Goal: Task Accomplishment & Management: Manage account settings

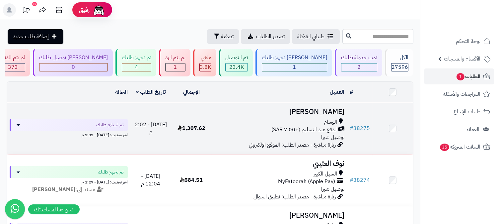
click at [317, 123] on div "الوسام" at bounding box center [279, 122] width 130 height 8
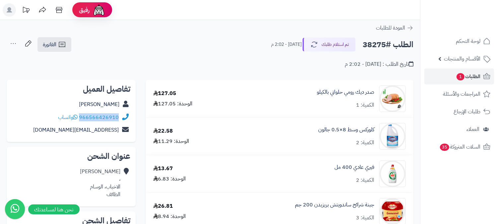
drag, startPoint x: 80, startPoint y: 116, endPoint x: 121, endPoint y: 118, distance: 41.2
click at [121, 118] on div "966566426910 واتساب" at bounding box center [71, 117] width 118 height 13
copy div "966566426910"
click at [133, 37] on div "الطلب #38275 تم استلام طلبك اليوم - 2:02 م الفاتورة طباعة الفاتورة إرسال الفاتو…" at bounding box center [210, 45] width 407 height 16
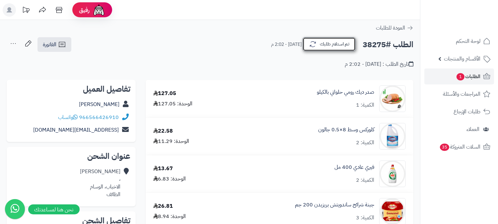
click at [340, 42] on button "تم استلام طلبك" at bounding box center [328, 44] width 53 height 14
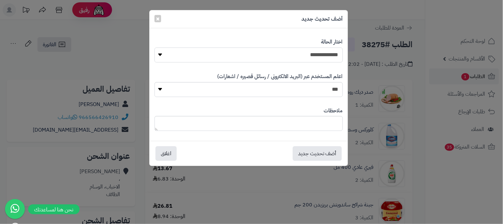
click at [327, 52] on select "**********" at bounding box center [249, 54] width 188 height 15
select select "*"
click at [155, 47] on select "**********" at bounding box center [249, 54] width 188 height 15
click at [316, 129] on textarea at bounding box center [249, 123] width 188 height 15
type textarea "**********"
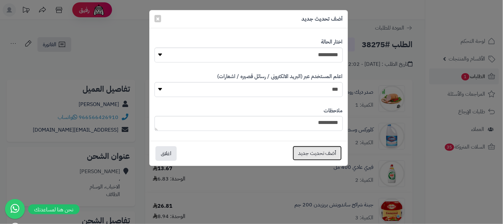
click at [323, 150] on button "أضف تحديث جديد" at bounding box center [317, 153] width 49 height 15
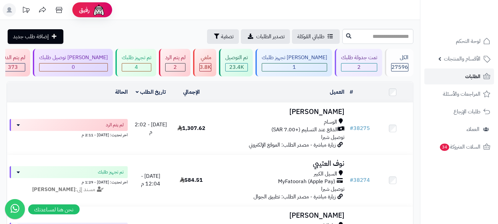
click at [470, 79] on span "الطلبات" at bounding box center [472, 76] width 15 height 9
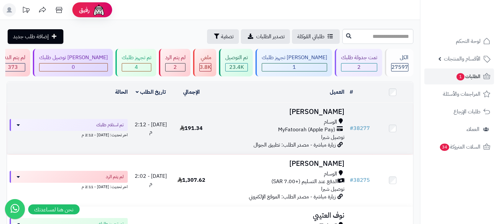
click at [331, 126] on span "MyFatoorah (Apple Pay)" at bounding box center [306, 130] width 57 height 8
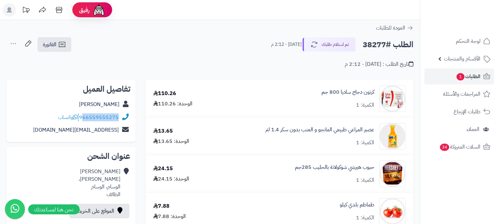
click at [82, 115] on div "966559555275 واتساب" at bounding box center [88, 117] width 61 height 8
copy div "66559555275"
click at [459, 75] on span "1" at bounding box center [460, 76] width 8 height 7
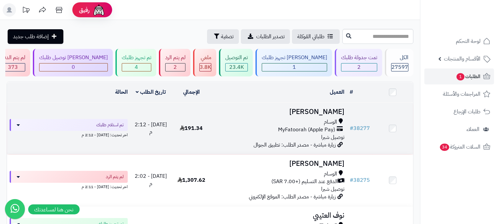
click at [312, 133] on div "الوسام MyFatoorah (Apple Pay) توصيل شبرا" at bounding box center [279, 129] width 130 height 23
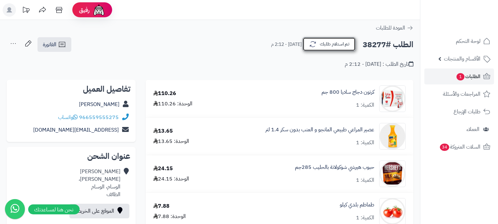
click at [329, 44] on button "تم استلام طلبك" at bounding box center [328, 44] width 53 height 14
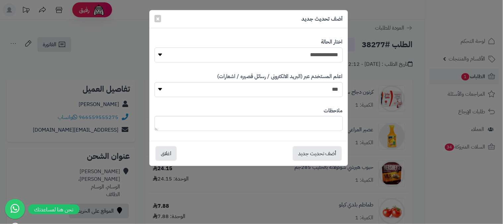
click at [328, 50] on select "**********" at bounding box center [249, 54] width 188 height 15
select select "*"
click at [155, 47] on select "**********" at bounding box center [249, 54] width 188 height 15
click at [300, 120] on textarea at bounding box center [249, 123] width 188 height 15
type textarea "***"
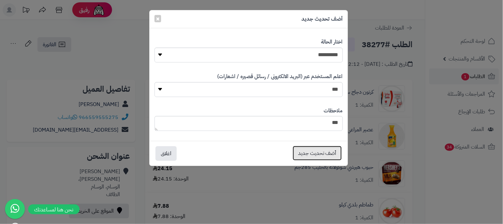
click at [314, 152] on button "أضف تحديث جديد" at bounding box center [317, 153] width 49 height 15
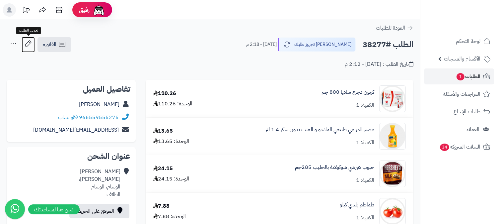
click at [27, 44] on icon at bounding box center [28, 43] width 13 height 13
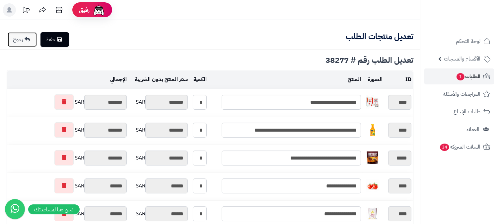
click at [20, 38] on link "رجوع" at bounding box center [22, 39] width 29 height 15
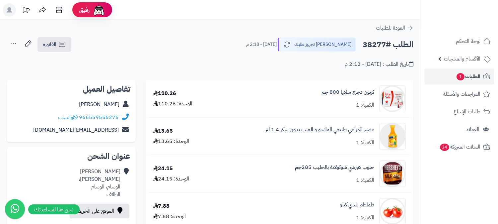
click at [11, 43] on icon at bounding box center [13, 43] width 13 height 13
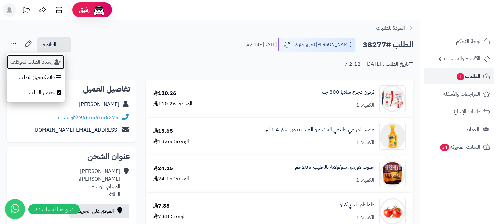
click at [30, 61] on button "إسناد الطلب لموظف" at bounding box center [36, 61] width 58 height 15
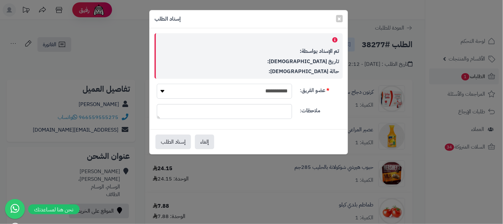
click at [273, 88] on select "**********" at bounding box center [224, 91] width 135 height 15
select select "**"
click at [157, 84] on select "**********" at bounding box center [224, 91] width 135 height 15
click at [173, 140] on button "إسناد الطلب" at bounding box center [173, 141] width 35 height 15
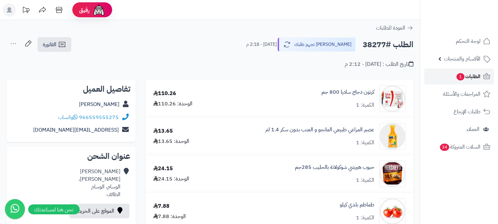
click at [469, 73] on span "الطلبات 1" at bounding box center [468, 76] width 25 height 9
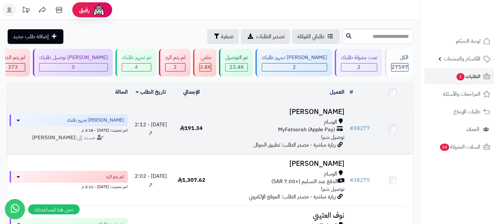
click at [333, 112] on h3 "[PERSON_NAME]" at bounding box center [279, 112] width 130 height 8
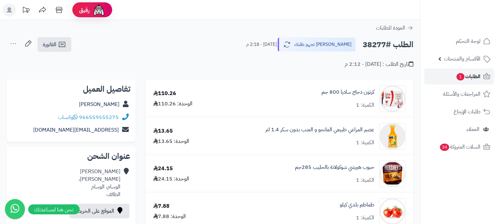
click at [462, 73] on span "1" at bounding box center [460, 76] width 8 height 7
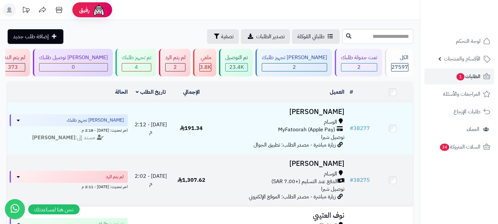
click at [336, 174] on span "الوسام" at bounding box center [330, 174] width 13 height 8
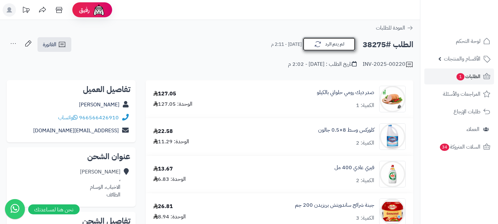
click at [315, 41] on icon "button" at bounding box center [318, 44] width 8 height 8
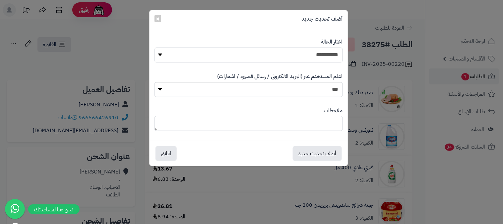
click at [293, 119] on textarea at bounding box center [249, 123] width 188 height 15
type textarea "**********"
click at [319, 155] on button "أضف تحديث جديد" at bounding box center [317, 153] width 49 height 15
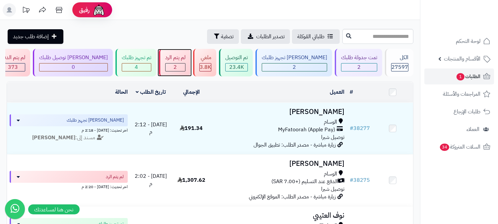
click at [185, 70] on div "2" at bounding box center [175, 67] width 20 height 8
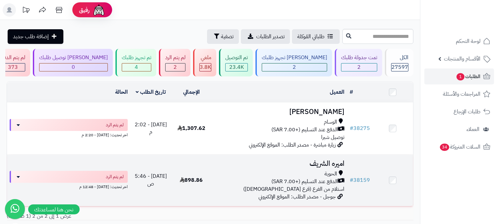
click at [327, 181] on span "الدفع عند التسليم (+7.00 SAR)" at bounding box center [304, 181] width 66 height 8
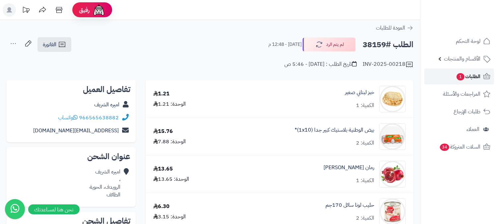
click at [449, 75] on link "الطلبات 1" at bounding box center [459, 76] width 70 height 16
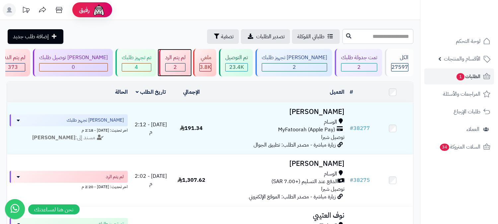
click at [190, 61] on div "لم يتم الرد 2" at bounding box center [175, 63] width 32 height 28
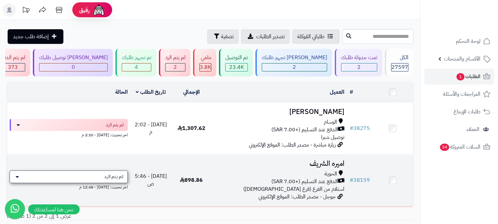
click at [126, 174] on div "لم يتم الرد" at bounding box center [69, 176] width 118 height 13
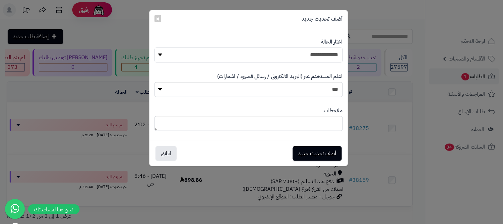
click at [302, 55] on select "**********" at bounding box center [249, 54] width 188 height 15
select select "*"
click at [155, 47] on select "**********" at bounding box center [249, 54] width 188 height 15
click at [320, 151] on button "أضف تحديث جديد" at bounding box center [317, 153] width 49 height 15
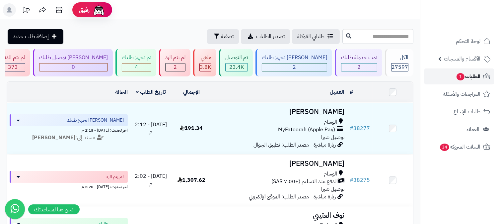
click at [472, 76] on span "الطلبات 1" at bounding box center [468, 76] width 25 height 9
click at [466, 76] on span "الطلبات 1" at bounding box center [468, 76] width 25 height 9
click at [457, 76] on span "1" at bounding box center [460, 76] width 8 height 7
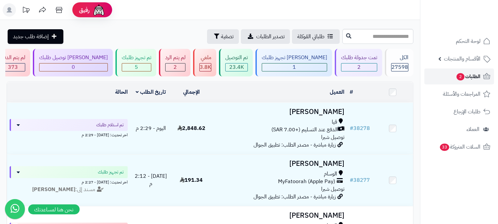
click at [459, 76] on span "2" at bounding box center [460, 76] width 8 height 7
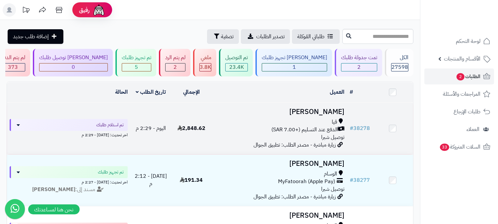
click at [319, 128] on span "الدفع عند التسليم (+7.00 SAR)" at bounding box center [304, 130] width 66 height 8
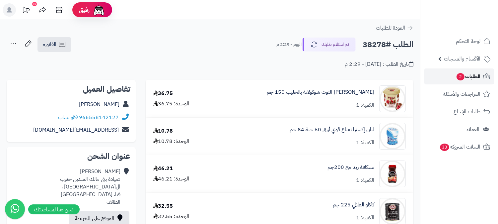
click at [466, 78] on span "الطلبات 2" at bounding box center [468, 76] width 25 height 9
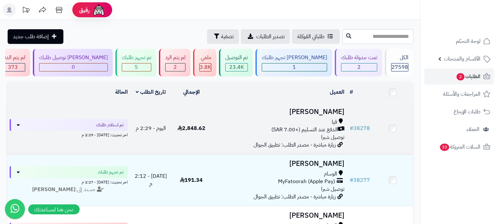
click at [333, 124] on span "قيا" at bounding box center [334, 122] width 5 height 8
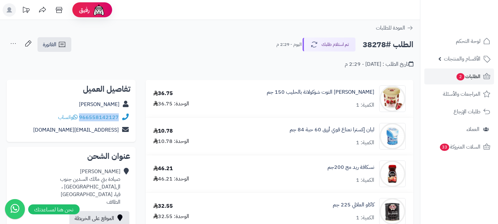
drag, startPoint x: 80, startPoint y: 117, endPoint x: 119, endPoint y: 117, distance: 39.5
click at [119, 117] on div "966558142127 واتساب" at bounding box center [71, 117] width 118 height 13
copy div "966558142127"
click at [473, 77] on span "الطلبات 2" at bounding box center [468, 76] width 25 height 9
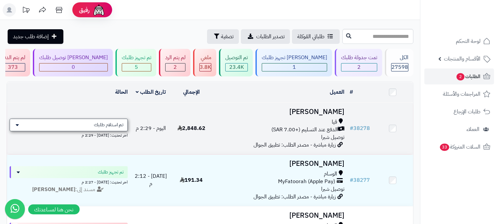
click at [116, 123] on span "تم استلام طلبك" at bounding box center [109, 124] width 30 height 7
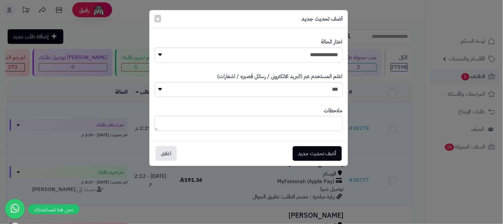
click at [285, 121] on textarea at bounding box center [249, 123] width 188 height 15
type textarea "**********"
click at [307, 149] on button "أضف تحديث جديد" at bounding box center [317, 153] width 49 height 15
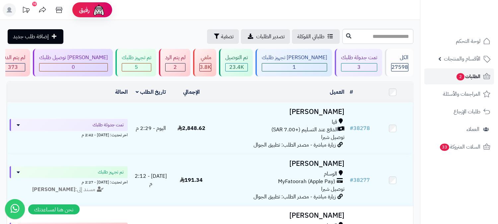
click at [478, 76] on span "الطلبات 2" at bounding box center [468, 76] width 25 height 9
click at [454, 77] on link "الطلبات 2" at bounding box center [459, 76] width 70 height 16
click at [478, 74] on span "الطلبات 2" at bounding box center [468, 76] width 25 height 9
click at [466, 77] on span "الطلبات 2" at bounding box center [468, 76] width 25 height 9
click at [462, 78] on span "2" at bounding box center [460, 76] width 8 height 7
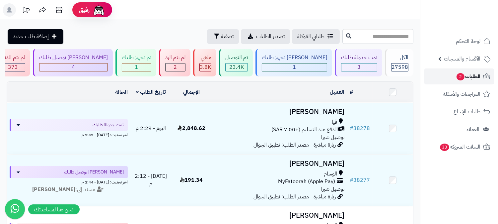
click at [467, 74] on span "الطلبات 2" at bounding box center [468, 76] width 25 height 9
click at [477, 78] on span "الطلبات 2" at bounding box center [468, 76] width 25 height 9
click at [478, 76] on span "الطلبات" at bounding box center [472, 76] width 15 height 9
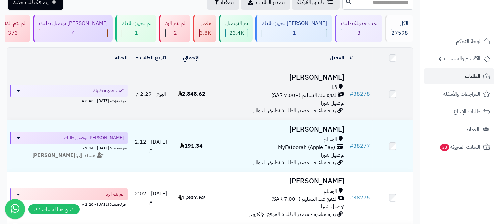
scroll to position [74, 0]
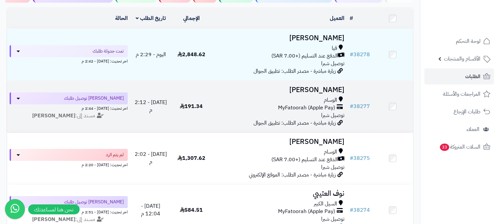
click at [312, 105] on span "MyFatoorah (Apple Pay)" at bounding box center [306, 108] width 57 height 8
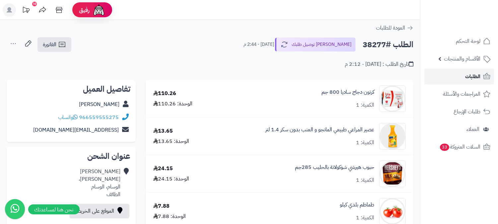
click at [462, 76] on link "الطلبات" at bounding box center [459, 76] width 70 height 16
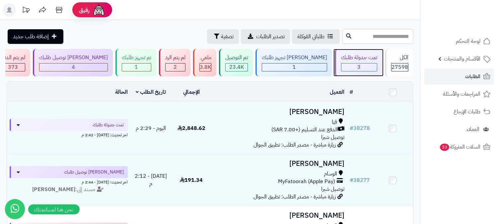
click at [354, 67] on div "3" at bounding box center [358, 67] width 35 height 8
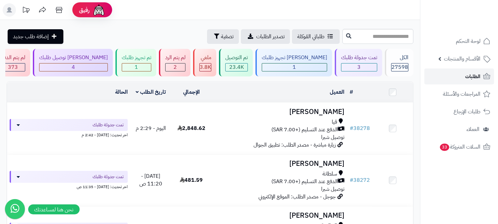
click at [474, 75] on span "الطلبات" at bounding box center [472, 76] width 15 height 9
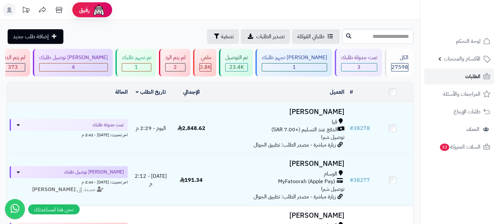
click at [475, 77] on span "الطلبات" at bounding box center [472, 76] width 15 height 9
click at [467, 75] on span "الطلبات" at bounding box center [472, 76] width 15 height 9
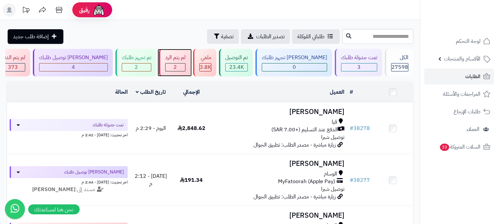
click at [185, 65] on div "2" at bounding box center [175, 67] width 20 height 8
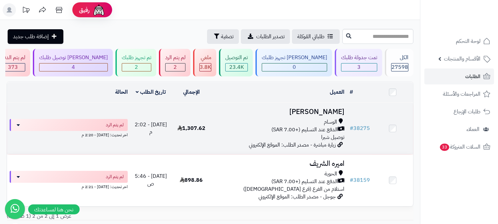
click at [333, 131] on span "الدفع عند التسليم (+7.00 SAR)" at bounding box center [304, 130] width 66 height 8
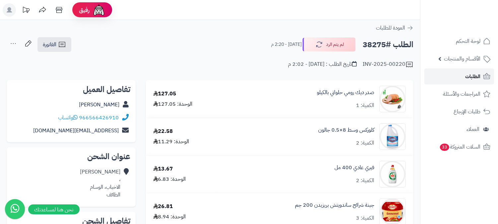
click at [470, 79] on span "الطلبات" at bounding box center [472, 76] width 15 height 9
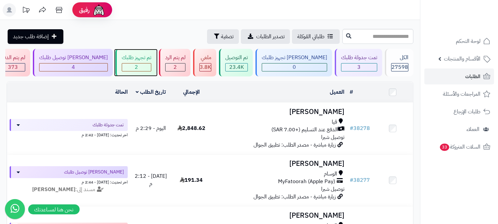
click at [151, 67] on div "2" at bounding box center [136, 67] width 29 height 8
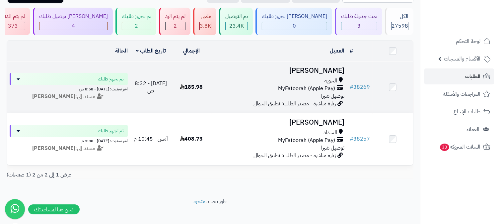
scroll to position [52, 0]
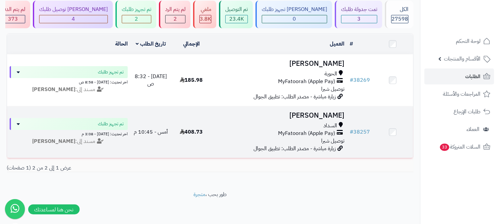
click at [319, 123] on div "السداد" at bounding box center [279, 126] width 130 height 8
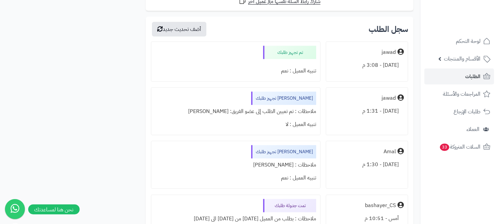
scroll to position [1511, 0]
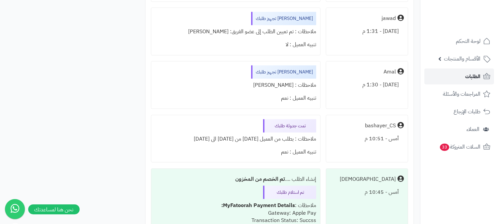
click at [476, 77] on span "الطلبات" at bounding box center [472, 76] width 15 height 9
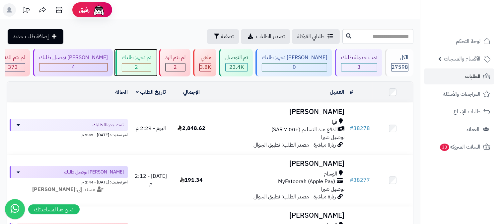
click at [151, 67] on div "2" at bounding box center [136, 67] width 29 height 8
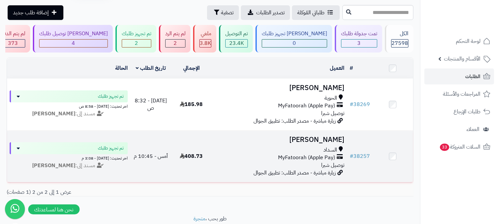
scroll to position [37, 0]
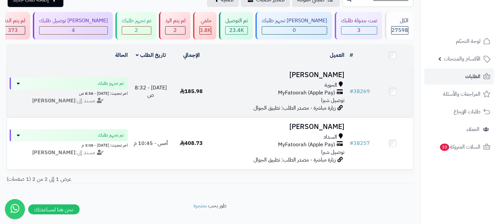
click at [320, 98] on div "الحوية MyFatoorah (Apple Pay) توصيل شبرا" at bounding box center [279, 92] width 130 height 23
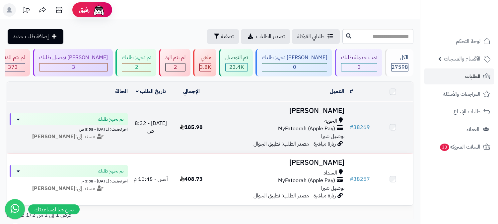
scroll to position [37, 0]
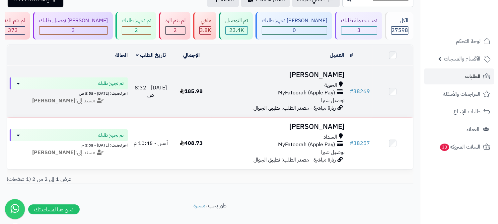
click at [314, 83] on div "الحوية" at bounding box center [279, 85] width 130 height 8
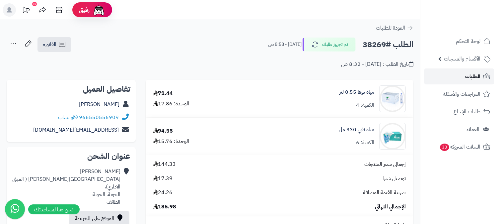
click at [475, 77] on span "الطلبات" at bounding box center [472, 76] width 15 height 9
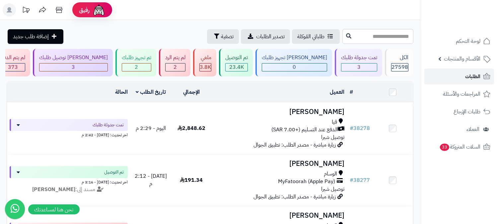
click at [476, 76] on span "الطلبات" at bounding box center [472, 76] width 15 height 9
click at [479, 77] on span "الطلبات" at bounding box center [472, 76] width 15 height 9
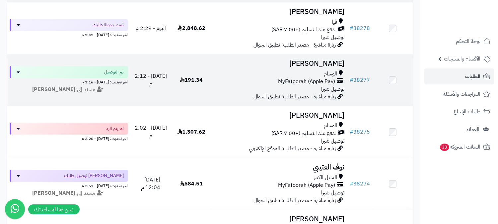
scroll to position [110, 0]
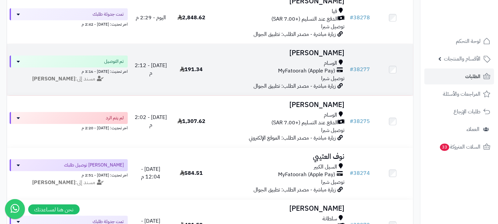
click at [307, 166] on div "السيل الكبير" at bounding box center [279, 167] width 130 height 8
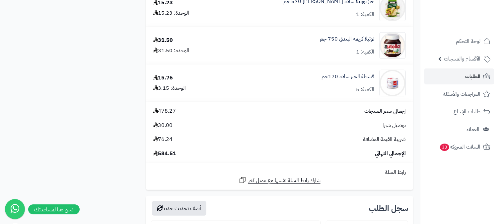
scroll to position [1289, 0]
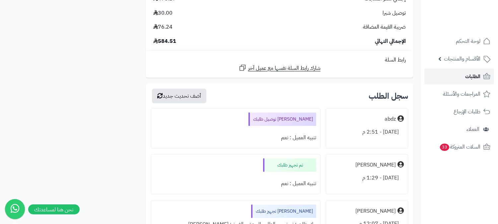
click at [462, 77] on link "الطلبات" at bounding box center [459, 76] width 70 height 16
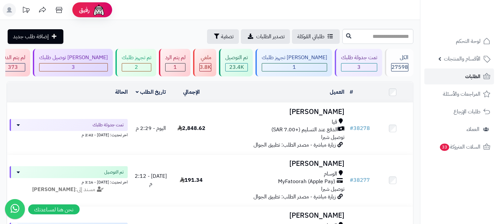
click at [472, 74] on span "الطلبات" at bounding box center [472, 76] width 15 height 9
click at [479, 74] on span "الطلبات" at bounding box center [472, 76] width 15 height 9
click at [465, 78] on span "الطلبات" at bounding box center [472, 76] width 15 height 9
click at [465, 77] on span "الطلبات" at bounding box center [472, 76] width 15 height 9
click at [448, 68] on link "الطلبات" at bounding box center [459, 76] width 70 height 16
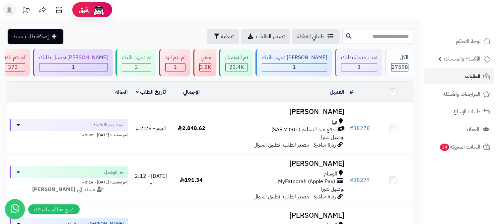
click at [477, 79] on span "الطلبات" at bounding box center [472, 76] width 15 height 9
click at [351, 67] on div "3" at bounding box center [358, 67] width 35 height 8
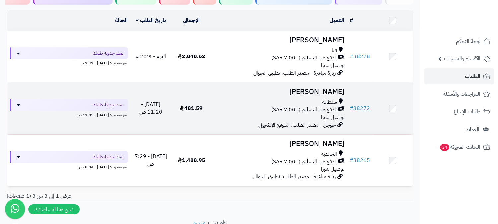
scroll to position [74, 0]
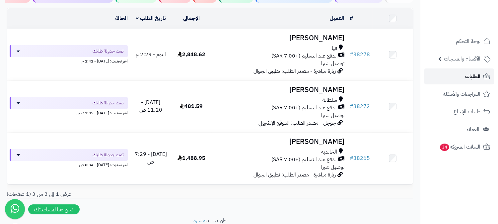
click at [465, 76] on span "الطلبات" at bounding box center [472, 76] width 15 height 9
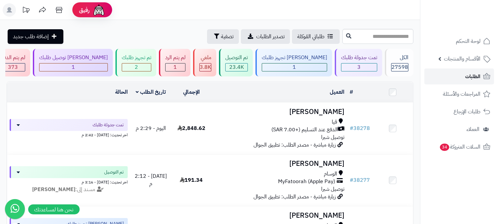
click at [468, 75] on span "الطلبات" at bounding box center [472, 76] width 15 height 9
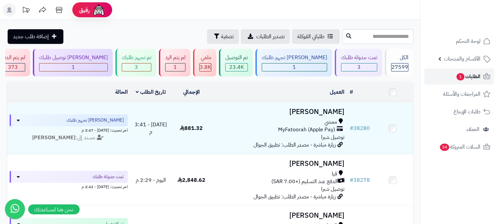
click at [473, 77] on span "الطلبات 1" at bounding box center [468, 76] width 25 height 9
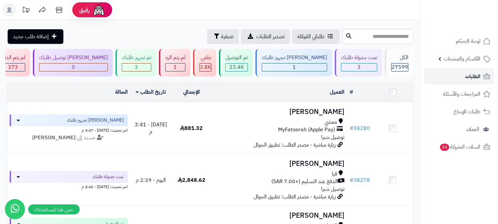
click at [461, 80] on link "الطلبات" at bounding box center [459, 76] width 70 height 16
click at [473, 72] on span "الطلبات" at bounding box center [472, 76] width 15 height 9
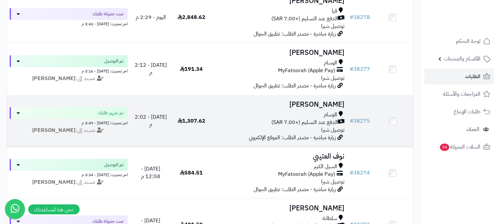
scroll to position [184, 0]
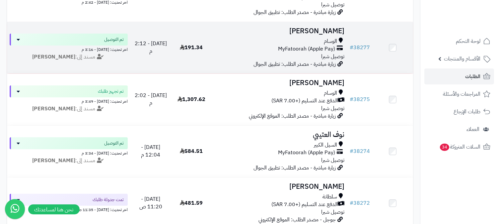
click at [323, 41] on div "الوسام" at bounding box center [279, 41] width 130 height 8
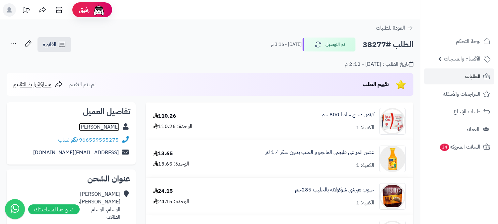
click at [108, 125] on link "بندر السفياني" at bounding box center [99, 127] width 40 height 8
click at [465, 81] on link "الطلبات" at bounding box center [459, 76] width 70 height 16
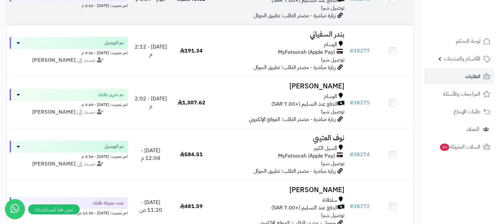
scroll to position [184, 0]
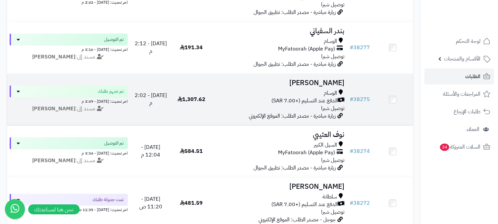
click at [330, 104] on span "توصيل شبرا" at bounding box center [332, 108] width 23 height 8
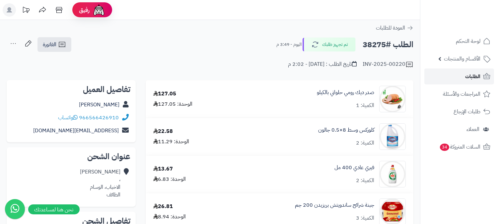
click at [476, 77] on span "الطلبات" at bounding box center [472, 76] width 15 height 9
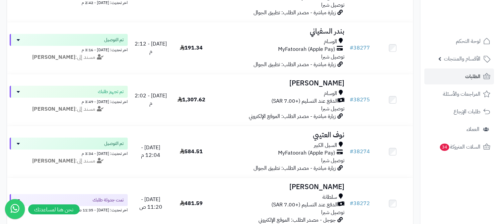
scroll to position [184, 0]
click at [443, 77] on link "الطلبات" at bounding box center [459, 76] width 70 height 16
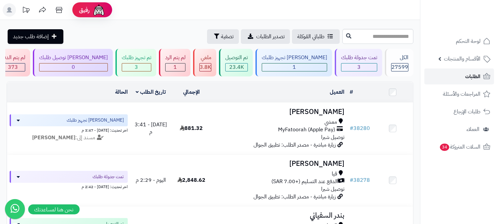
click at [453, 75] on link "الطلبات" at bounding box center [459, 76] width 70 height 16
click at [185, 67] on div "1" at bounding box center [175, 67] width 20 height 8
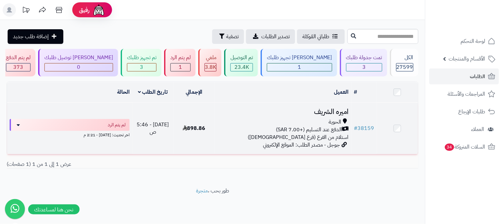
click at [337, 122] on span "الحوية" at bounding box center [335, 122] width 13 height 8
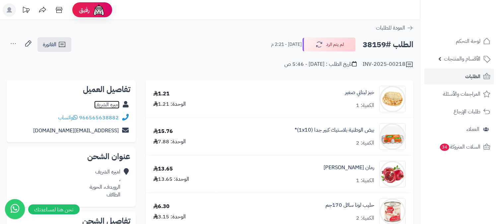
click at [113, 103] on link "اميره الشريف" at bounding box center [106, 104] width 25 height 8
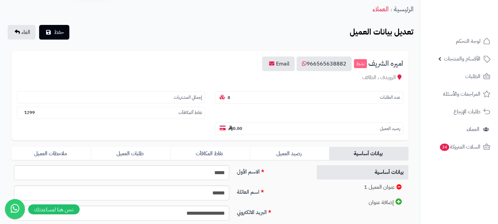
scroll to position [37, 0]
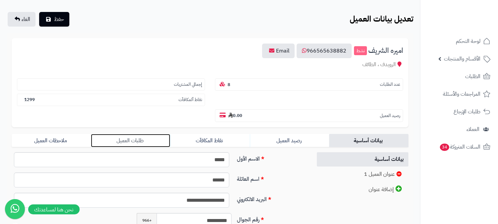
click at [140, 134] on link "طلبات العميل" at bounding box center [130, 140] width 79 height 13
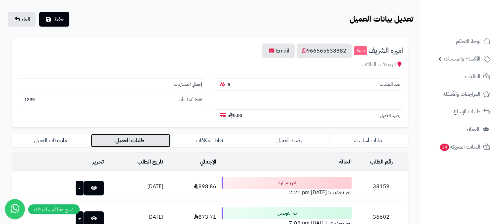
scroll to position [221, 0]
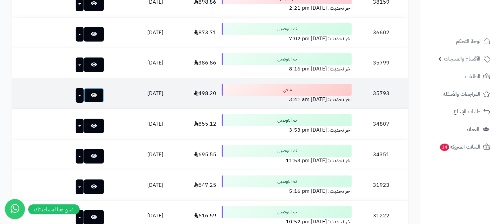
click at [91, 92] on icon at bounding box center [94, 94] width 6 height 5
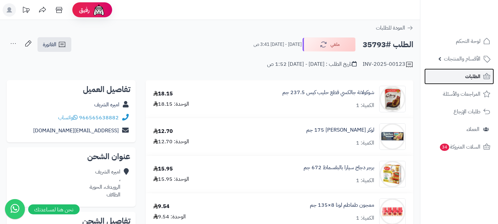
click at [461, 77] on link "الطلبات" at bounding box center [459, 76] width 70 height 16
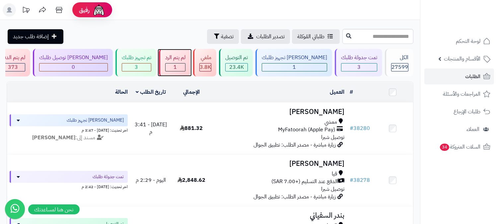
click at [177, 67] on span "1" at bounding box center [175, 67] width 3 height 8
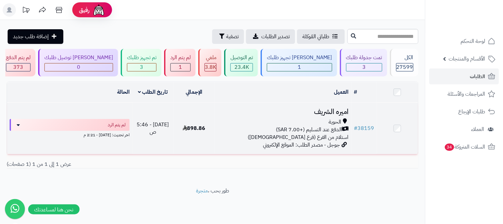
click at [302, 123] on div "الحوية" at bounding box center [283, 122] width 132 height 8
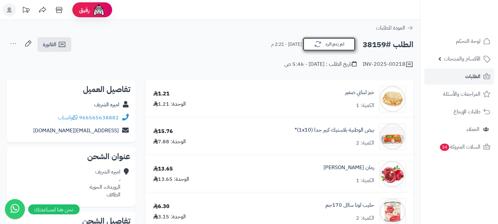
click at [319, 44] on icon "button" at bounding box center [318, 44] width 8 height 8
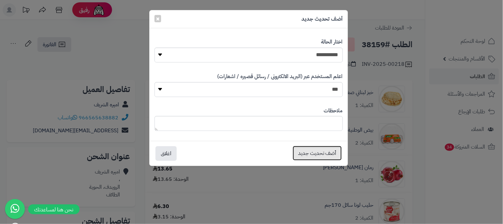
click at [313, 156] on button "أضف تحديث جديد" at bounding box center [317, 153] width 49 height 15
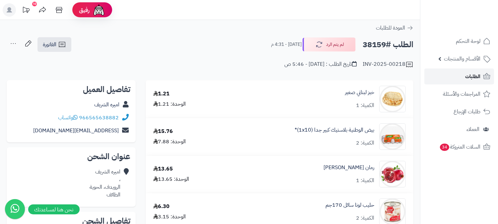
click at [454, 75] on link "الطلبات" at bounding box center [459, 76] width 70 height 16
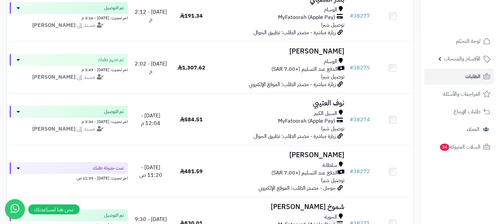
scroll to position [221, 0]
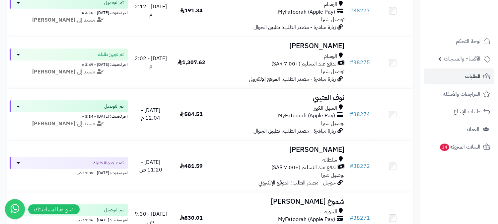
click at [320, 166] on span "الدفع عند التسليم (+7.00 SAR)" at bounding box center [304, 167] width 66 height 8
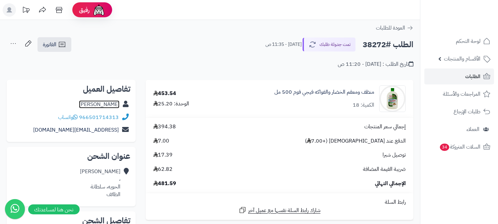
click at [92, 103] on link "[PERSON_NAME]" at bounding box center [99, 104] width 40 height 8
click at [101, 103] on link "Hana Alqahtani" at bounding box center [99, 104] width 40 height 8
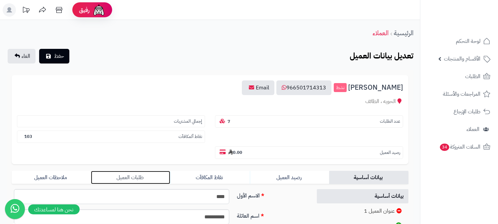
click at [136, 170] on link "طلبات العميل" at bounding box center [130, 176] width 79 height 13
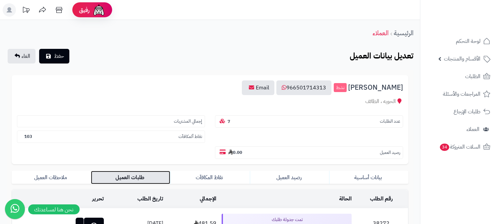
scroll to position [147, 0]
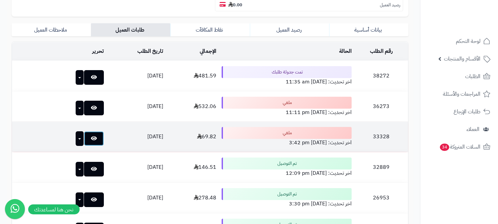
click at [86, 131] on link at bounding box center [94, 138] width 20 height 15
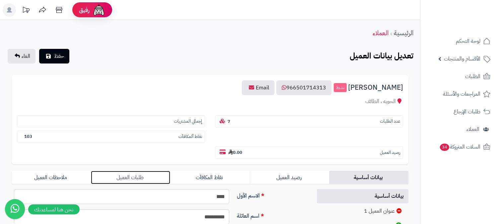
click at [134, 170] on link "طلبات العميل" at bounding box center [130, 176] width 79 height 13
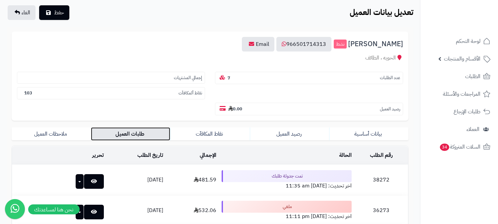
scroll to position [147, 0]
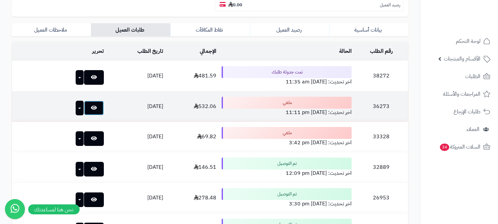
click at [85, 100] on link at bounding box center [94, 107] width 20 height 15
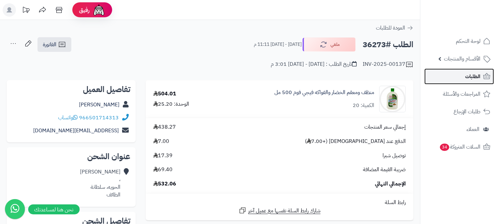
click at [468, 75] on span "الطلبات" at bounding box center [472, 76] width 15 height 9
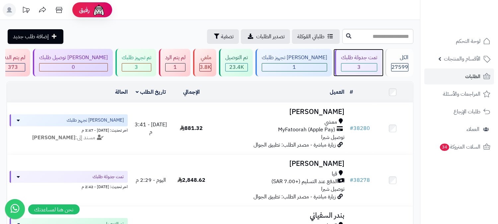
click at [357, 65] on div "3" at bounding box center [358, 67] width 35 height 8
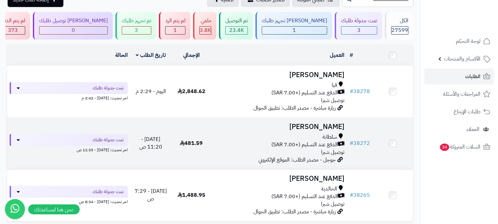
scroll to position [74, 0]
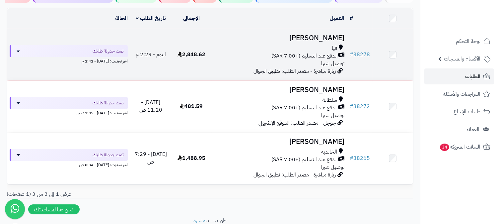
click at [308, 49] on div "قيا" at bounding box center [279, 48] width 130 height 8
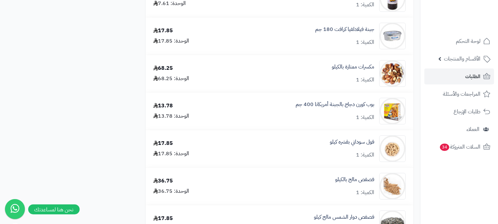
scroll to position [2911, 0]
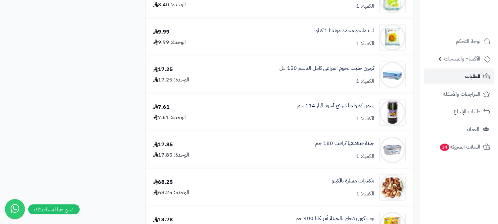
click at [466, 76] on span "الطلبات" at bounding box center [472, 76] width 15 height 9
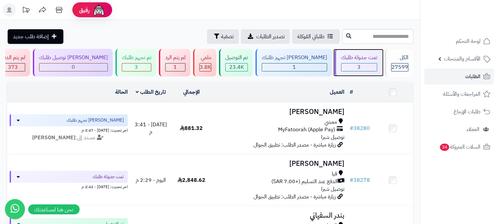
click at [355, 70] on div "3" at bounding box center [358, 67] width 35 height 8
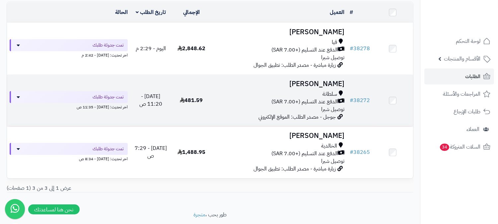
scroll to position [98, 0]
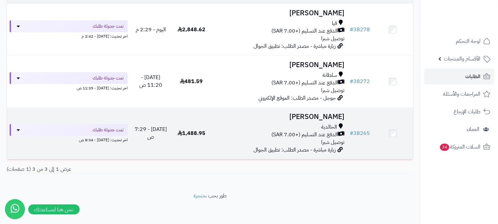
click at [317, 127] on div "الخالدية" at bounding box center [279, 127] width 130 height 8
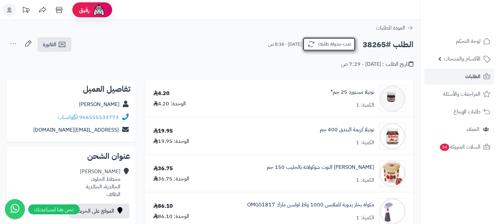
click at [304, 42] on button "تمت جدولة طلبك" at bounding box center [328, 44] width 53 height 14
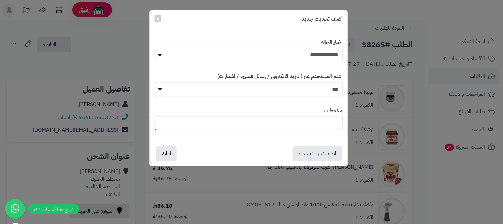
click at [313, 55] on select "**********" at bounding box center [249, 54] width 188 height 15
select select "*"
click at [155, 47] on select "**********" at bounding box center [249, 54] width 188 height 15
click at [302, 118] on textarea at bounding box center [249, 123] width 188 height 15
type textarea "****"
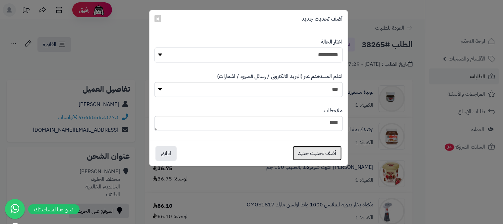
click at [311, 158] on button "أضف تحديث جديد" at bounding box center [317, 153] width 49 height 15
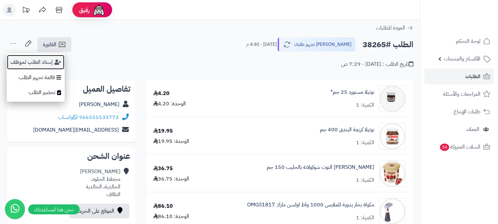
click at [27, 62] on button "إسناد الطلب لموظف" at bounding box center [36, 61] width 58 height 15
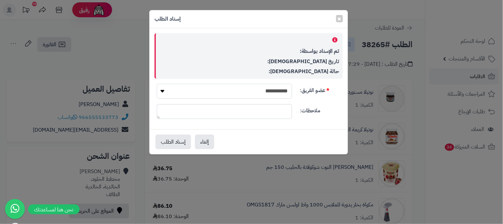
click at [252, 88] on select "**********" at bounding box center [224, 91] width 135 height 15
select select "**"
click at [157, 84] on select "**********" at bounding box center [224, 91] width 135 height 15
click at [166, 137] on button "إسناد الطلب" at bounding box center [173, 141] width 35 height 15
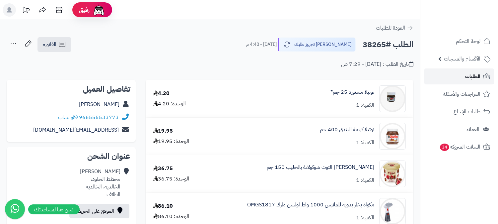
click at [459, 74] on link "الطلبات" at bounding box center [459, 76] width 70 height 16
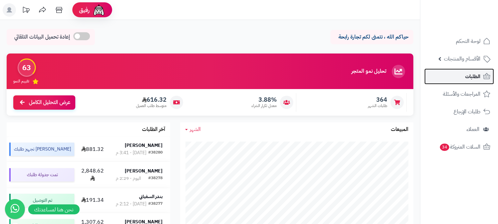
click at [463, 74] on link "الطلبات" at bounding box center [459, 76] width 70 height 16
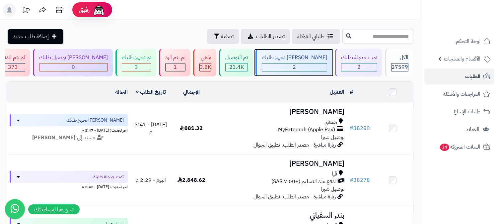
click at [316, 67] on div "2" at bounding box center [294, 67] width 65 height 8
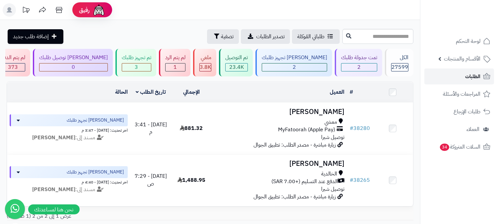
click at [460, 79] on link "الطلبات" at bounding box center [459, 76] width 70 height 16
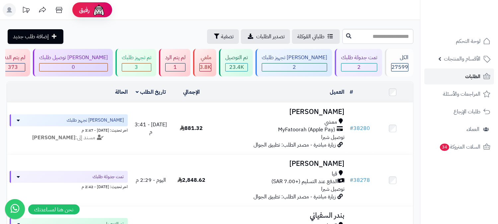
click at [478, 72] on span "الطلبات" at bounding box center [472, 76] width 15 height 9
click at [313, 66] on div "2" at bounding box center [294, 67] width 65 height 8
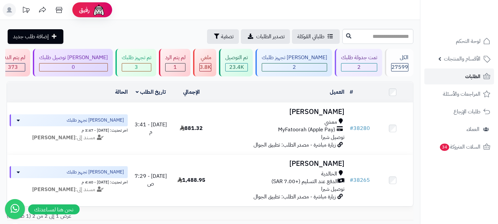
click at [456, 79] on link "الطلبات" at bounding box center [459, 76] width 70 height 16
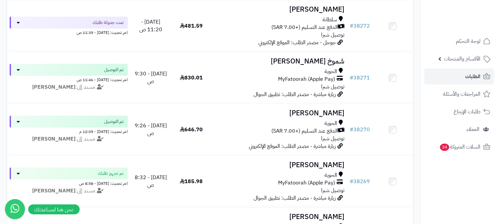
scroll to position [405, 0]
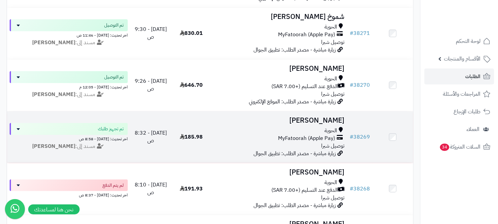
click at [309, 138] on span "MyFatoorah (Apple Pay)" at bounding box center [306, 138] width 57 height 8
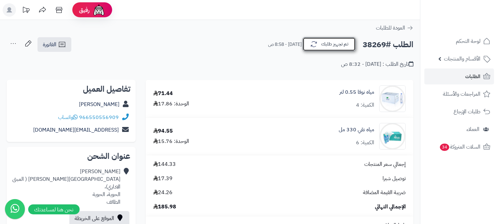
click at [344, 40] on button "تم تجهيز طلبك" at bounding box center [328, 44] width 53 height 14
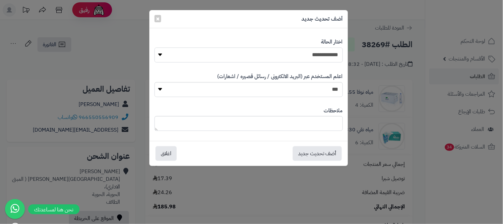
click at [330, 53] on select "**********" at bounding box center [249, 54] width 188 height 15
select select "*"
click at [155, 47] on select "**********" at bounding box center [249, 54] width 188 height 15
click at [310, 122] on textarea at bounding box center [249, 123] width 188 height 15
type textarea "**********"
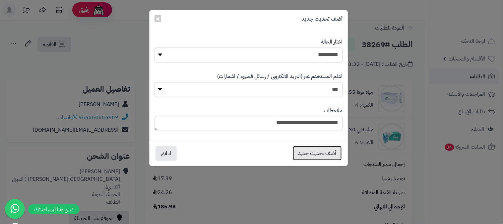
click at [319, 155] on button "أضف تحديث جديد" at bounding box center [317, 153] width 49 height 15
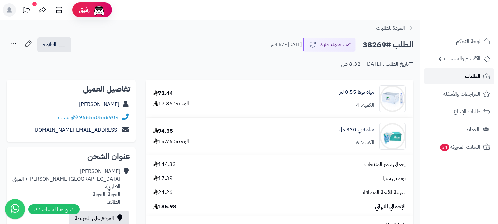
click at [463, 82] on link "الطلبات" at bounding box center [459, 76] width 70 height 16
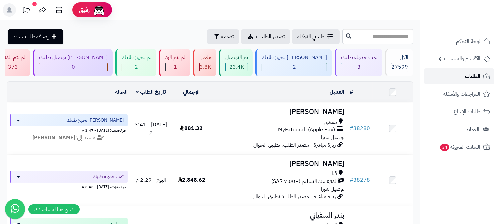
click at [474, 74] on span "الطلبات" at bounding box center [472, 76] width 15 height 9
click at [454, 78] on link "الطلبات" at bounding box center [459, 76] width 70 height 16
click at [455, 78] on link "الطلبات" at bounding box center [459, 76] width 70 height 16
click at [465, 77] on span "الطلبات" at bounding box center [472, 76] width 15 height 9
click at [185, 69] on div "1" at bounding box center [175, 67] width 20 height 8
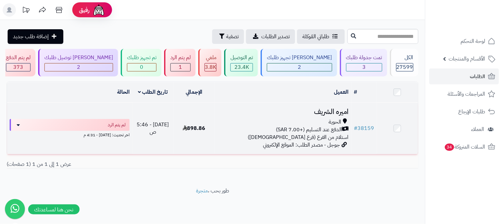
click at [296, 121] on div "الحوية" at bounding box center [283, 122] width 132 height 8
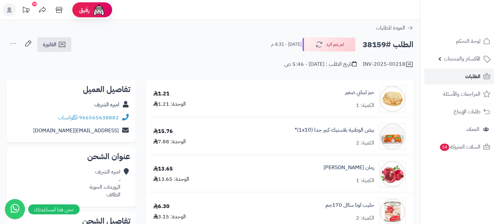
click at [448, 78] on link "الطلبات" at bounding box center [459, 76] width 70 height 16
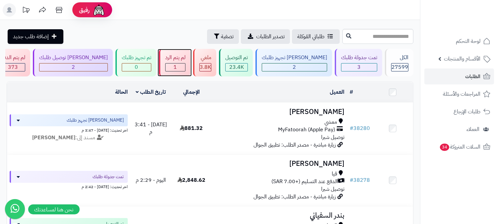
click at [185, 68] on div "1" at bounding box center [175, 67] width 20 height 8
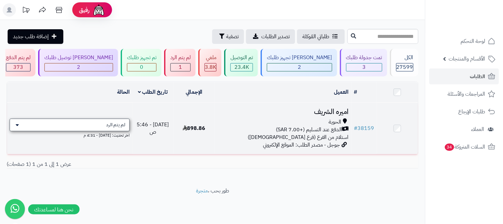
click at [112, 124] on span "لم يتم الرد" at bounding box center [115, 124] width 19 height 7
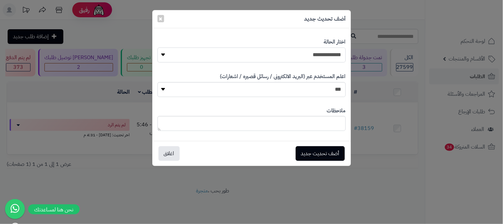
click at [269, 56] on select "**********" at bounding box center [252, 54] width 188 height 15
select select "*"
click at [158, 47] on select "**********" at bounding box center [252, 54] width 188 height 15
click at [312, 153] on button "أضف تحديث جديد" at bounding box center [320, 153] width 49 height 15
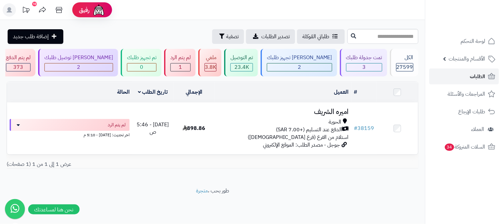
click at [474, 78] on span "الطلبات" at bounding box center [477, 76] width 15 height 9
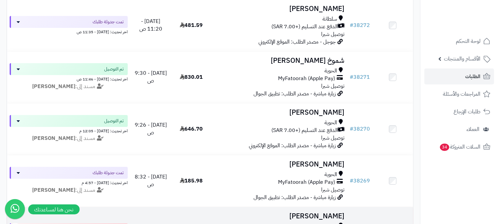
scroll to position [221, 0]
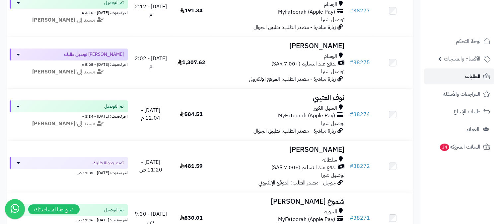
click at [460, 72] on link "الطلبات" at bounding box center [459, 76] width 70 height 16
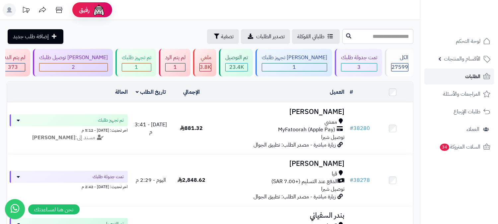
click at [474, 74] on span "الطلبات" at bounding box center [472, 76] width 15 height 9
click at [465, 82] on link "الطلبات" at bounding box center [459, 76] width 70 height 16
click at [466, 79] on span "الطلبات" at bounding box center [472, 76] width 15 height 9
click at [453, 73] on link "الطلبات" at bounding box center [459, 76] width 70 height 16
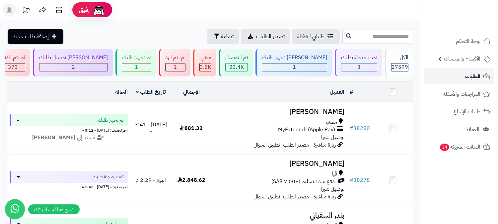
click at [463, 78] on link "الطلبات" at bounding box center [459, 76] width 70 height 16
click at [462, 80] on link "الطلبات" at bounding box center [459, 76] width 70 height 16
click at [475, 81] on link "الطلبات" at bounding box center [459, 76] width 70 height 16
click at [477, 75] on span "الطلبات" at bounding box center [472, 76] width 15 height 9
click at [151, 68] on div "1" at bounding box center [136, 67] width 29 height 8
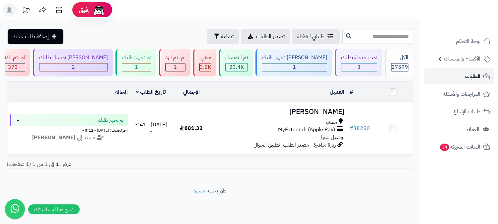
click at [483, 81] on link "الطلبات" at bounding box center [459, 76] width 70 height 16
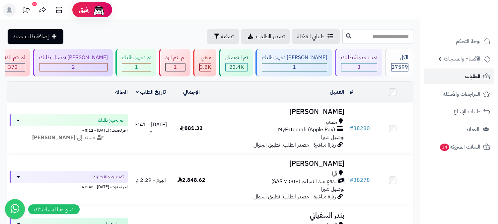
click at [470, 74] on span "الطلبات" at bounding box center [472, 76] width 15 height 9
click at [475, 76] on span "الطلبات" at bounding box center [472, 76] width 15 height 9
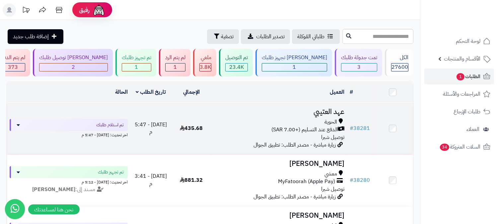
click at [317, 130] on span "الدفع عند التسليم (+7.00 SAR)" at bounding box center [304, 130] width 66 height 8
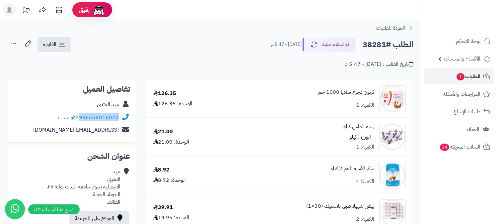
drag, startPoint x: 80, startPoint y: 116, endPoint x: 124, endPoint y: 116, distance: 44.1
click at [124, 116] on div "966558016022 واتساب" at bounding box center [71, 117] width 118 height 13
copy div "966558016022"
click at [319, 44] on button "تم استلام طلبك" at bounding box center [328, 44] width 53 height 14
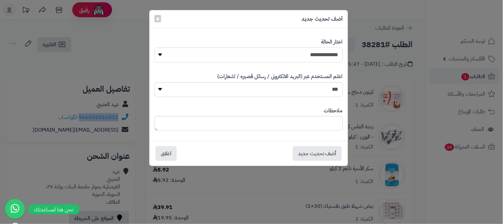
click at [323, 51] on select "**********" at bounding box center [249, 54] width 188 height 15
select select "*"
click at [155, 47] on select "**********" at bounding box center [249, 54] width 188 height 15
click at [310, 124] on textarea at bounding box center [249, 123] width 188 height 15
type textarea "****"
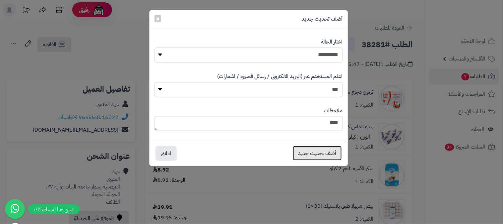
click at [316, 154] on button "أضف تحديث جديد" at bounding box center [317, 153] width 49 height 15
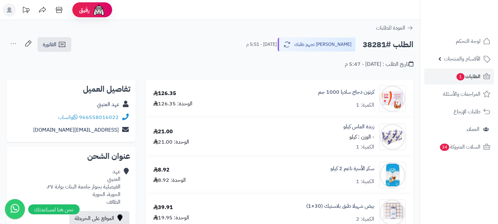
click at [12, 45] on icon at bounding box center [13, 43] width 13 height 13
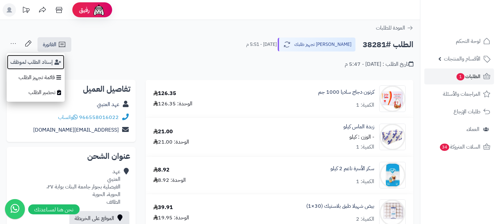
click at [32, 60] on button "إسناد الطلب لموظف" at bounding box center [36, 61] width 58 height 15
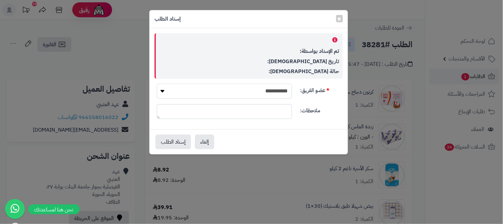
click at [221, 89] on select "**********" at bounding box center [224, 91] width 135 height 15
select select "**"
click at [157, 84] on select "**********" at bounding box center [224, 91] width 135 height 15
click at [182, 143] on button "إسناد الطلب" at bounding box center [173, 141] width 35 height 15
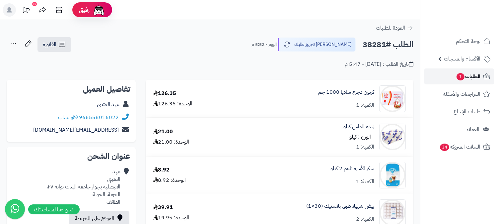
click at [469, 75] on span "الطلبات 1" at bounding box center [468, 76] width 25 height 9
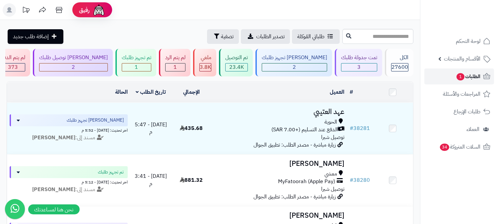
click at [470, 81] on link "الطلبات 1" at bounding box center [459, 76] width 70 height 16
click at [476, 78] on span "الطلبات 1" at bounding box center [468, 76] width 25 height 9
click at [483, 75] on icon at bounding box center [487, 76] width 8 height 8
click at [296, 64] on span "2" at bounding box center [294, 67] width 3 height 8
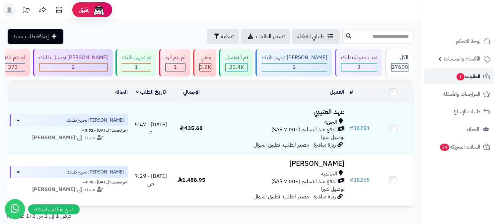
click at [453, 73] on link "الطلبات 1" at bounding box center [459, 76] width 70 height 16
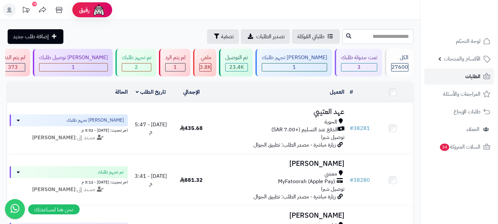
click at [460, 74] on link "الطلبات" at bounding box center [459, 76] width 70 height 16
click at [452, 62] on span "الأقسام والمنتجات" at bounding box center [462, 58] width 36 height 9
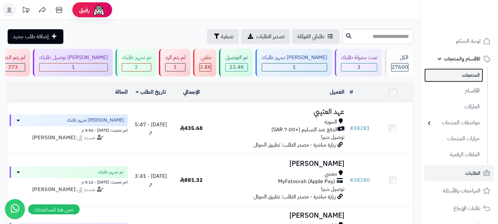
click at [455, 76] on link "المنتجات" at bounding box center [453, 75] width 59 height 14
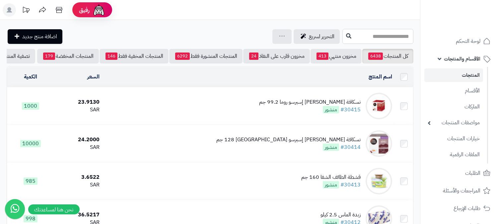
click at [382, 39] on input "text" at bounding box center [377, 36] width 71 height 15
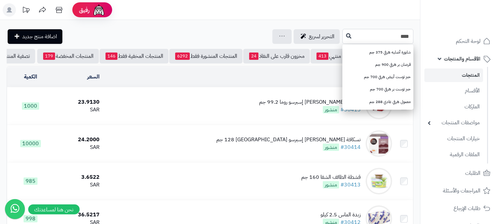
click at [382, 36] on input "****" at bounding box center [377, 36] width 71 height 15
type input "*"
click at [382, 38] on input "****" at bounding box center [377, 36] width 71 height 15
type input "*"
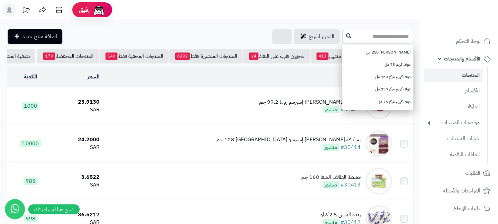
click at [386, 39] on input "text" at bounding box center [377, 36] width 71 height 15
click at [467, 61] on span "الأقسام والمنتجات" at bounding box center [462, 58] width 36 height 9
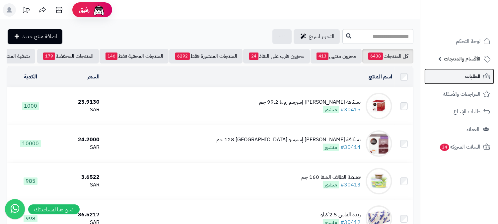
click at [468, 76] on span "الطلبات" at bounding box center [472, 76] width 15 height 9
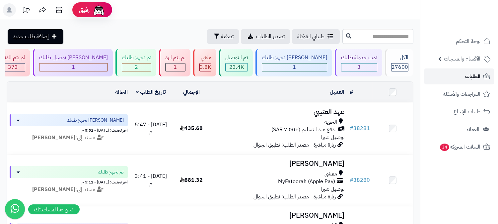
click at [472, 77] on span "الطلبات" at bounding box center [472, 76] width 15 height 9
click at [462, 77] on link "الطلبات" at bounding box center [459, 76] width 70 height 16
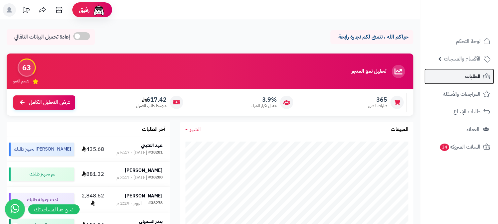
click at [478, 75] on span "الطلبات" at bounding box center [472, 76] width 15 height 9
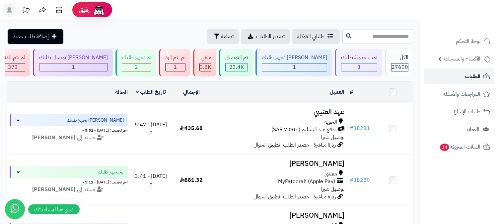
click at [448, 72] on link "الطلبات" at bounding box center [459, 76] width 70 height 16
click at [468, 75] on span "الطلبات" at bounding box center [472, 76] width 15 height 9
click at [460, 78] on link "الطلبات" at bounding box center [459, 76] width 70 height 16
click at [471, 78] on span "الطلبات" at bounding box center [472, 76] width 15 height 9
click at [460, 78] on link "الطلبات" at bounding box center [459, 76] width 70 height 16
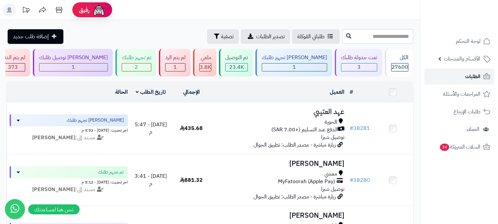
click at [479, 77] on span "الطلبات" at bounding box center [472, 76] width 15 height 9
click at [9, 11] on icon at bounding box center [9, 9] width 5 height 5
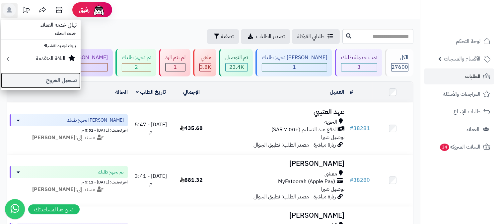
click at [55, 76] on link "تسجيل الخروج" at bounding box center [41, 80] width 80 height 16
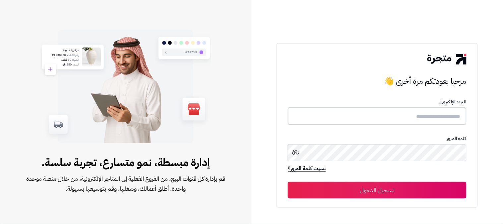
click at [401, 116] on input "text" at bounding box center [377, 116] width 179 height 18
type input "*"
type input "******"
click at [288, 181] on button "تسجيل الدخول" at bounding box center [377, 189] width 179 height 17
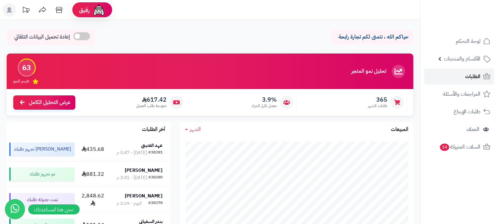
click at [463, 77] on link "الطلبات" at bounding box center [459, 76] width 70 height 16
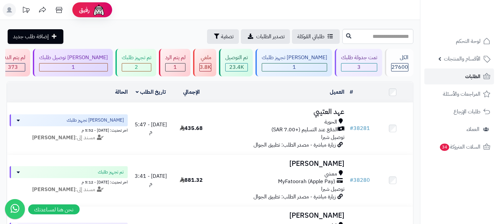
click at [467, 81] on link "الطلبات" at bounding box center [459, 76] width 70 height 16
click at [352, 69] on div "3" at bounding box center [358, 67] width 35 height 8
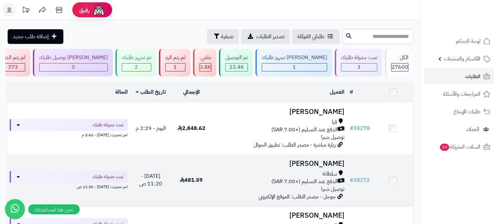
click at [328, 170] on span "سلطانة" at bounding box center [329, 174] width 15 height 8
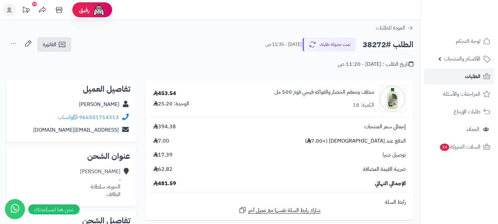
click at [466, 78] on span "الطلبات" at bounding box center [472, 76] width 15 height 9
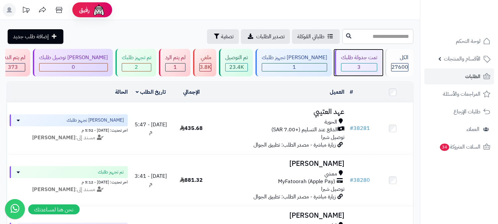
click at [363, 67] on div "3" at bounding box center [358, 67] width 35 height 8
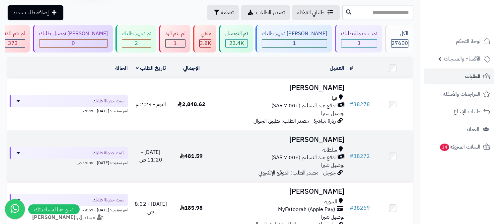
scroll to position [37, 0]
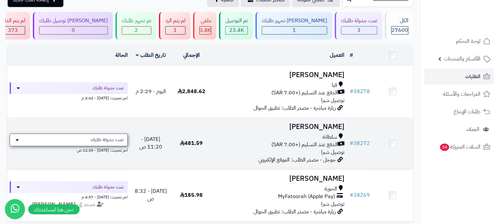
click at [115, 141] on span "تمت جدولة طلبك" at bounding box center [107, 139] width 33 height 7
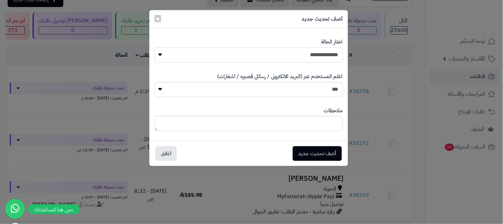
click at [316, 57] on select "**********" at bounding box center [249, 54] width 188 height 15
select select "*"
click at [155, 47] on select "**********" at bounding box center [249, 54] width 188 height 15
click at [314, 118] on textarea at bounding box center [249, 123] width 188 height 15
type textarea "*"
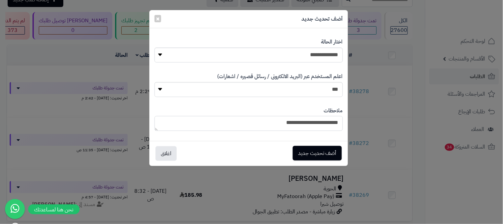
type textarea "**********"
click at [307, 150] on button "أضف تحديث جديد" at bounding box center [317, 153] width 49 height 15
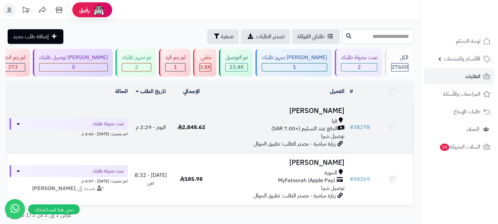
scroll to position [37, 0]
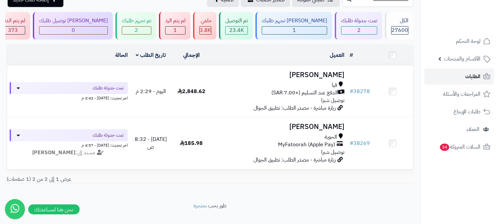
click at [479, 70] on link "الطلبات" at bounding box center [459, 76] width 70 height 16
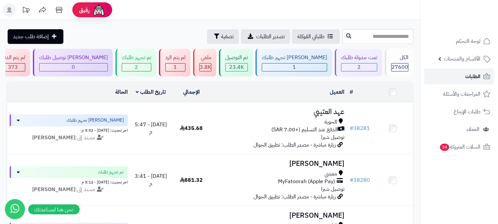
click at [468, 75] on span "الطلبات" at bounding box center [472, 76] width 15 height 9
click at [349, 37] on input "text" at bounding box center [377, 36] width 71 height 15
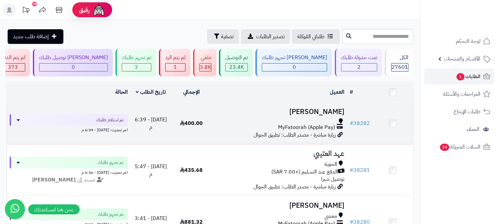
click at [306, 119] on div at bounding box center [279, 120] width 130 height 5
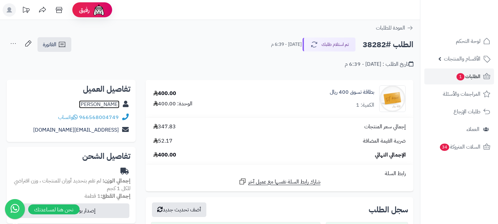
click at [81, 102] on link "ABDULAZIZ ALOTAIBI" at bounding box center [99, 104] width 40 height 8
click at [469, 75] on span "الطلبات 1" at bounding box center [468, 76] width 25 height 9
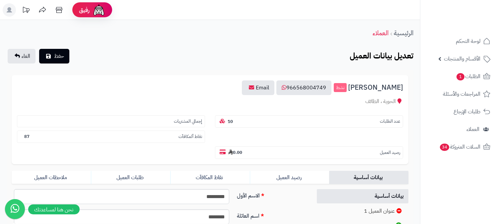
scroll to position [37, 0]
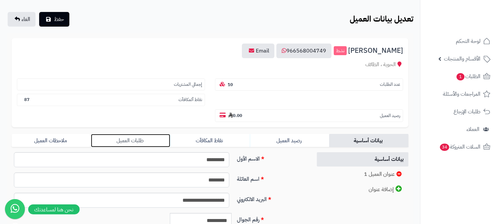
click at [138, 134] on link "طلبات العميل" at bounding box center [130, 140] width 79 height 13
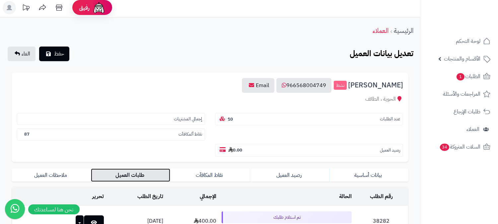
scroll to position [0, 0]
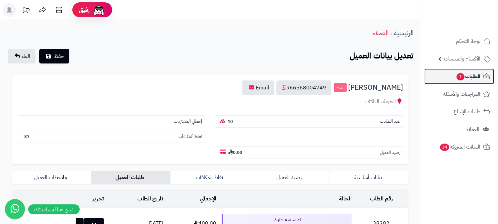
click at [448, 81] on link "الطلبات 1" at bounding box center [459, 76] width 70 height 16
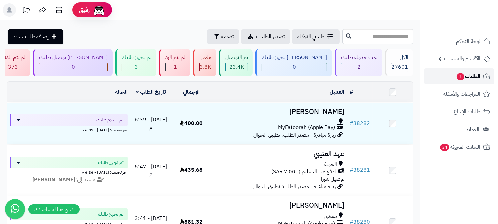
click at [467, 77] on span "الطلبات 1" at bounding box center [468, 76] width 25 height 9
click at [8, 10] on icon at bounding box center [9, 9] width 5 height 5
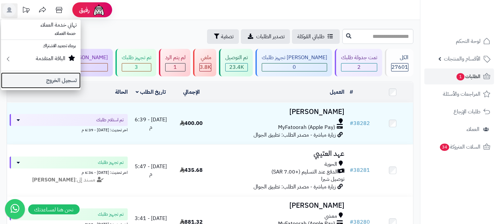
click at [43, 80] on link "تسجيل الخروج" at bounding box center [41, 80] width 80 height 16
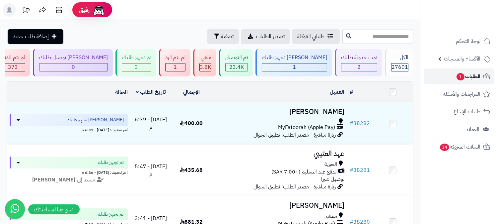
click at [461, 80] on span "الطلبات 1" at bounding box center [468, 76] width 25 height 9
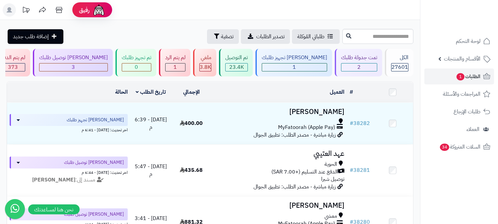
click at [12, 5] on rect at bounding box center [9, 9] width 13 height 13
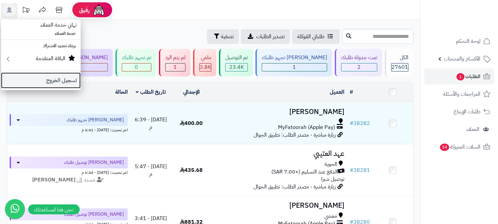
click at [52, 83] on link "تسجيل الخروج" at bounding box center [41, 80] width 80 height 16
